Goal: Task Accomplishment & Management: Manage account settings

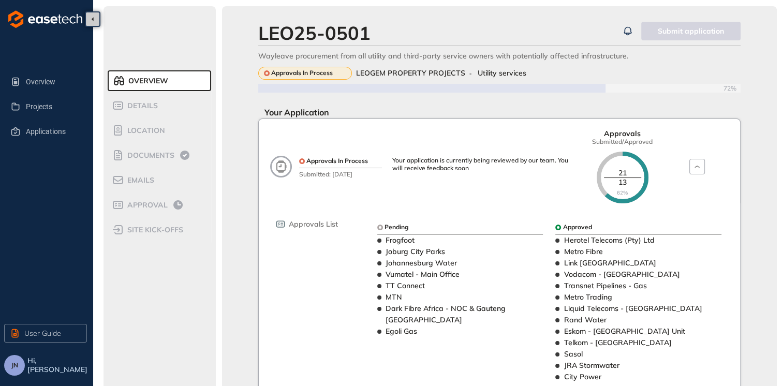
click at [44, 364] on span "Hi, [PERSON_NAME]" at bounding box center [58, 365] width 62 height 18
click at [21, 369] on button "JN" at bounding box center [14, 365] width 21 height 21
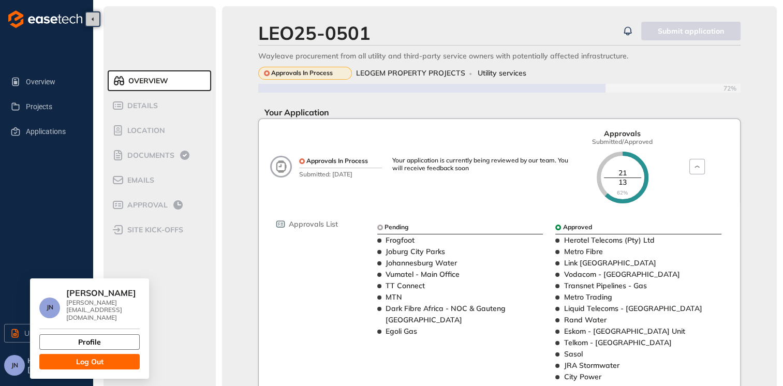
click at [88, 336] on span "Profile" at bounding box center [89, 341] width 23 height 11
